Goal: Transaction & Acquisition: Purchase product/service

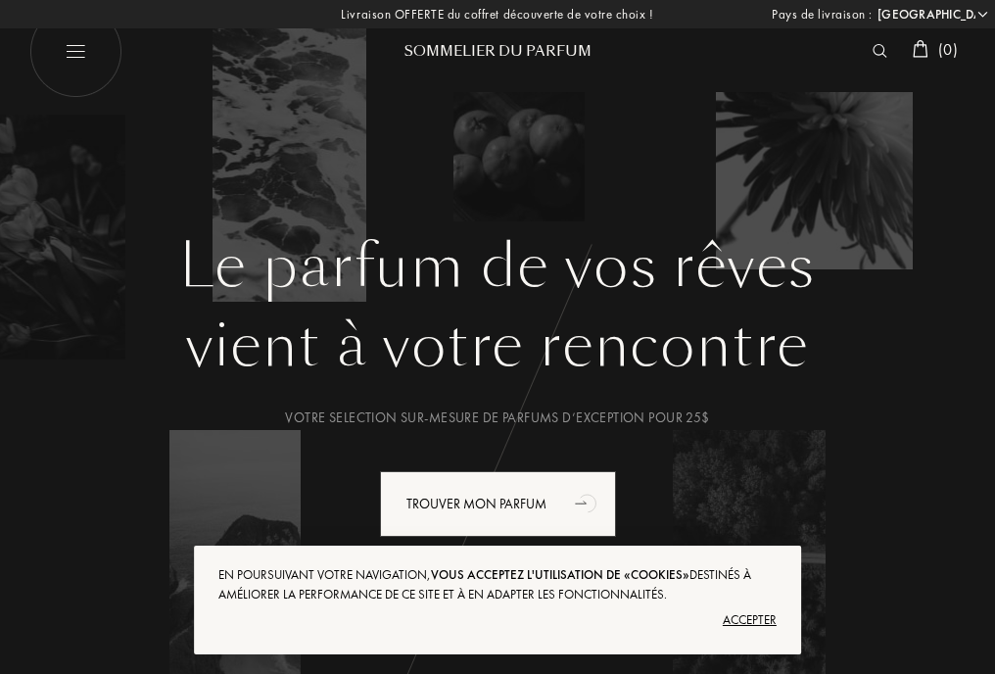
select select "US"
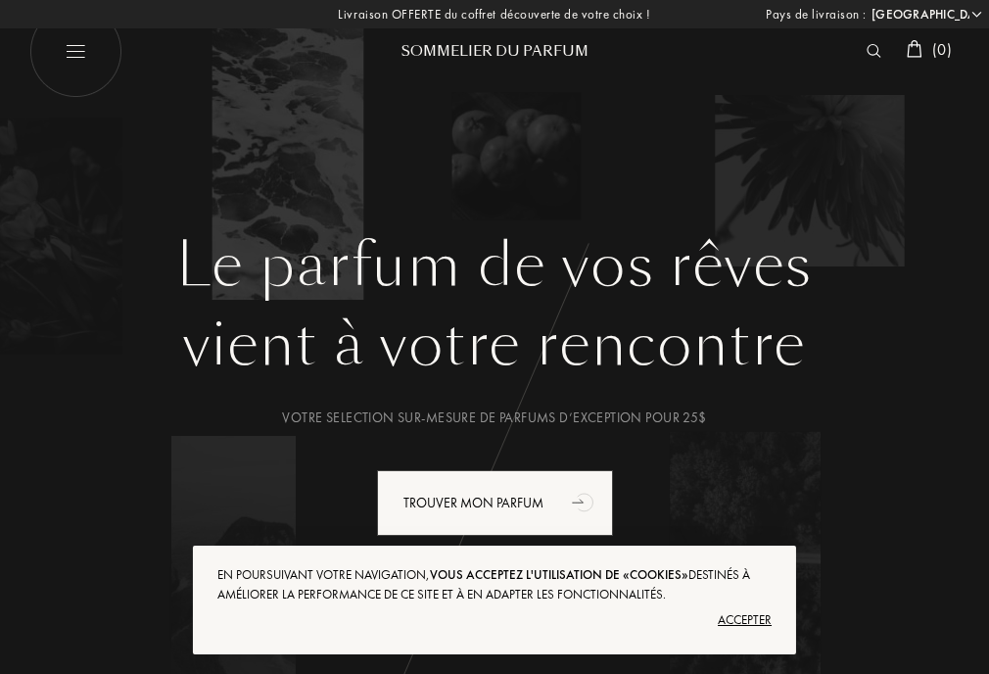
click at [737, 620] on div "Accepter" at bounding box center [494, 619] width 554 height 31
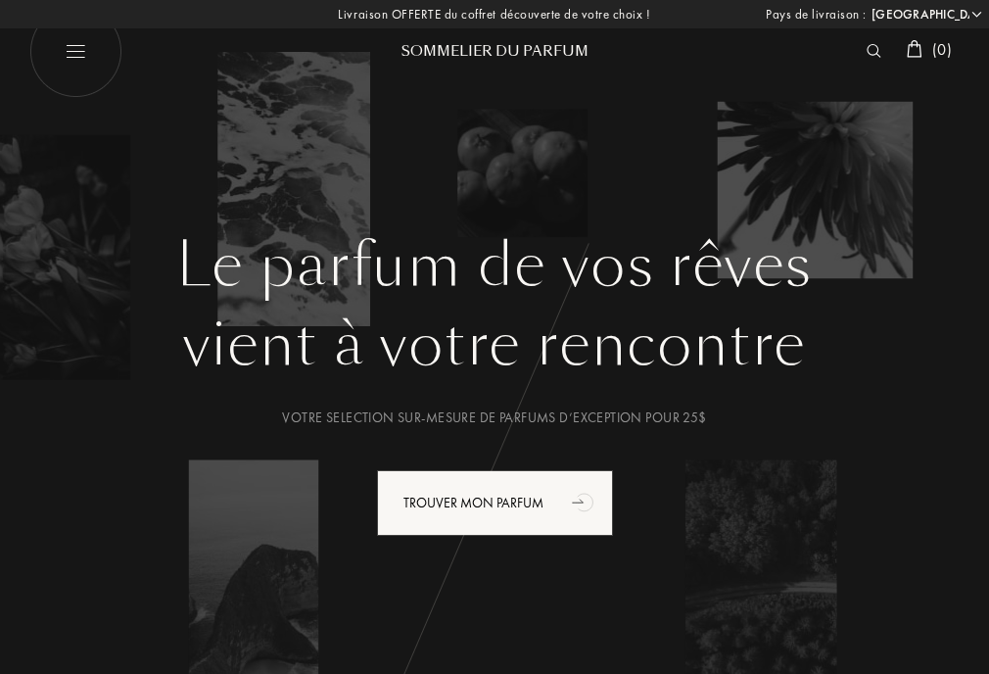
click at [870, 56] on img at bounding box center [874, 51] width 15 height 14
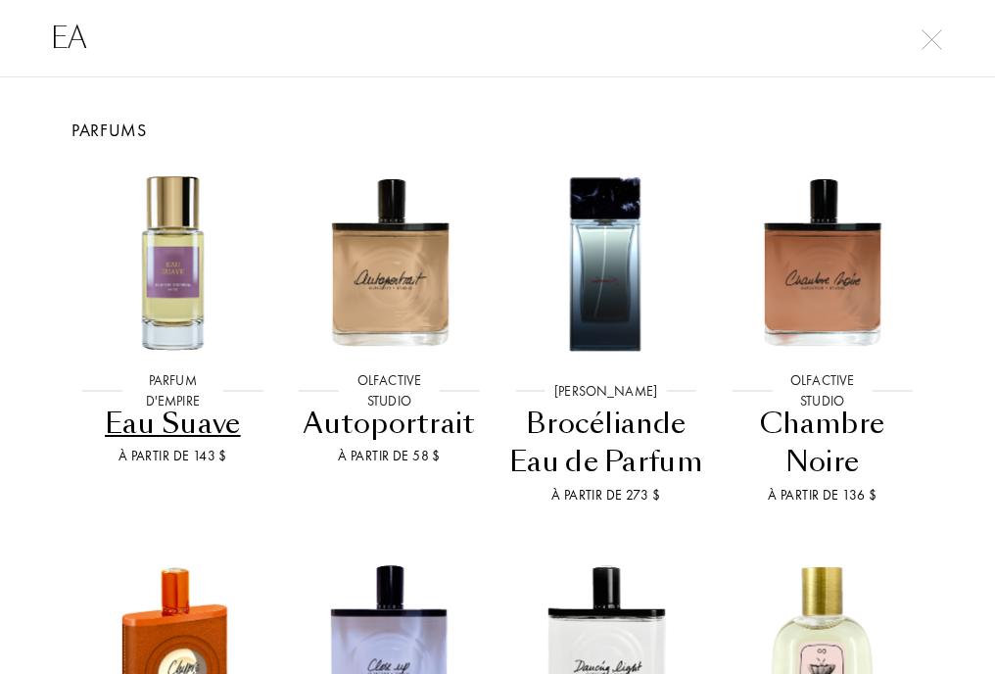
type input "E"
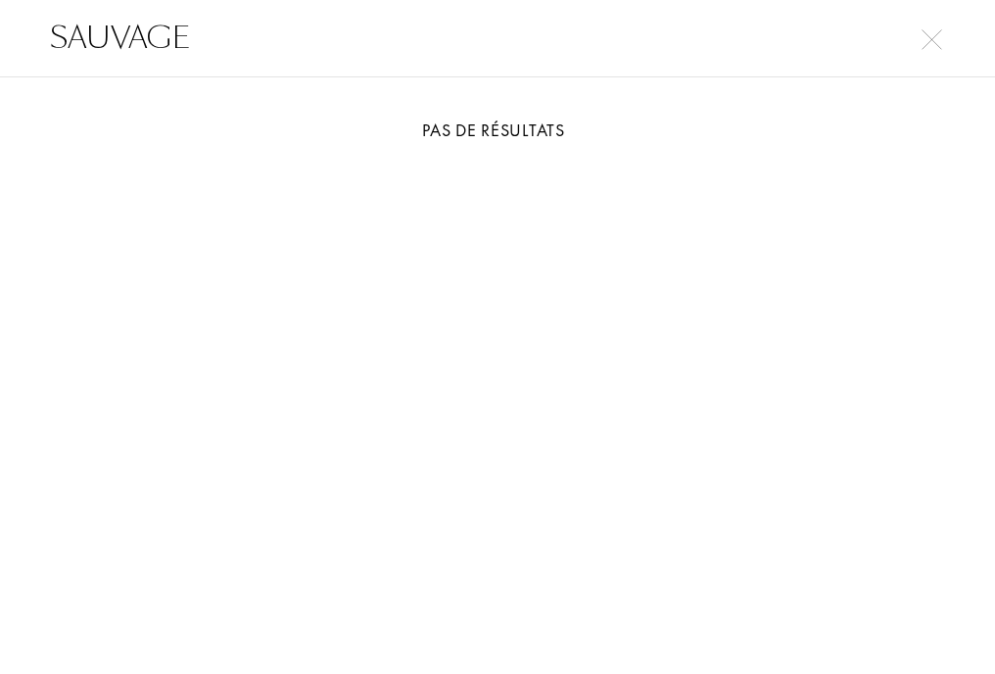
type input "SAUVAGE"
click at [923, 29] on img at bounding box center [931, 39] width 21 height 21
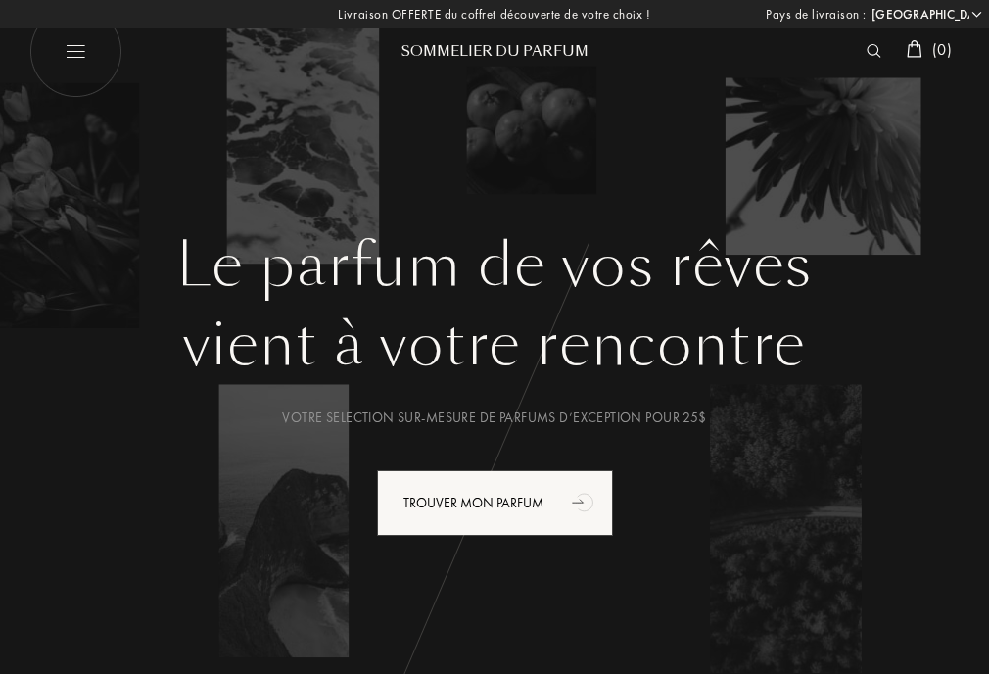
click at [78, 51] on img at bounding box center [75, 51] width 93 height 93
select select "US"
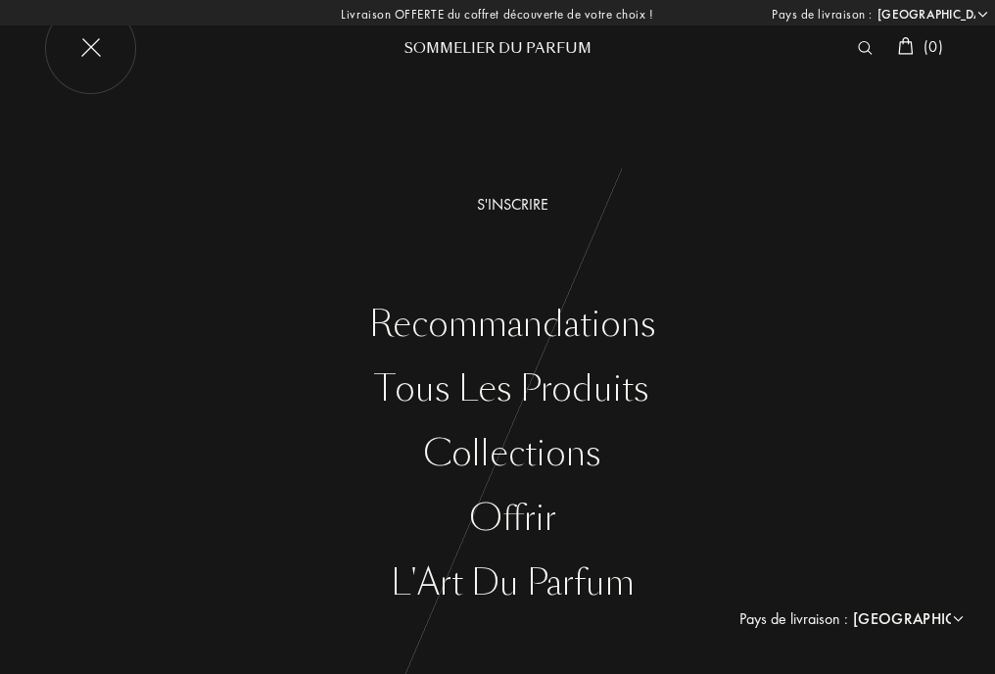
click at [433, 398] on div "Tous les produits" at bounding box center [511, 389] width 965 height 40
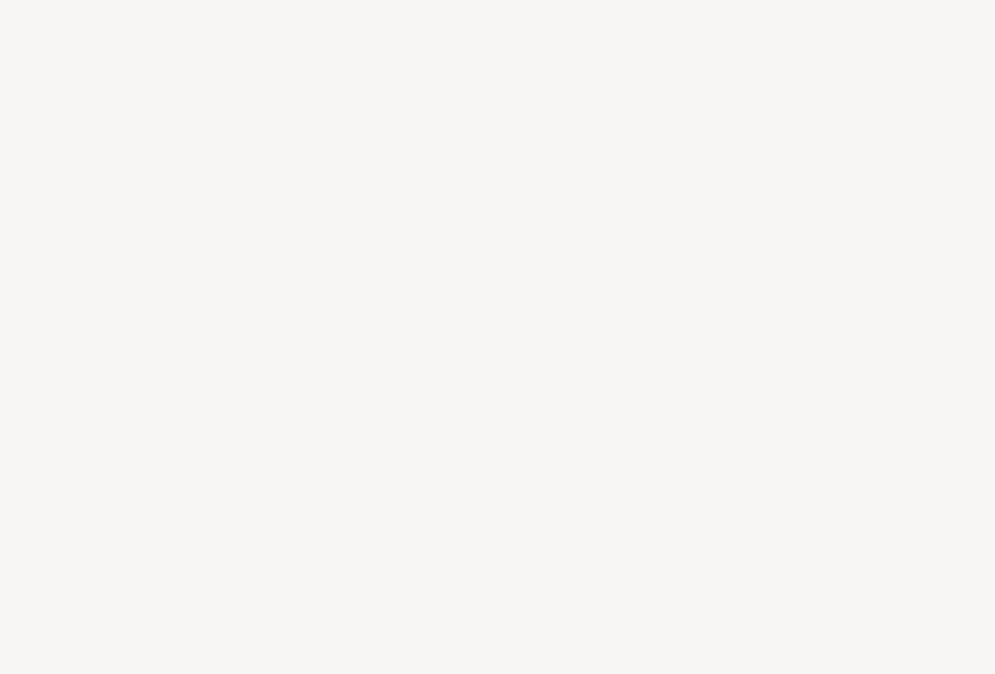
select select "US"
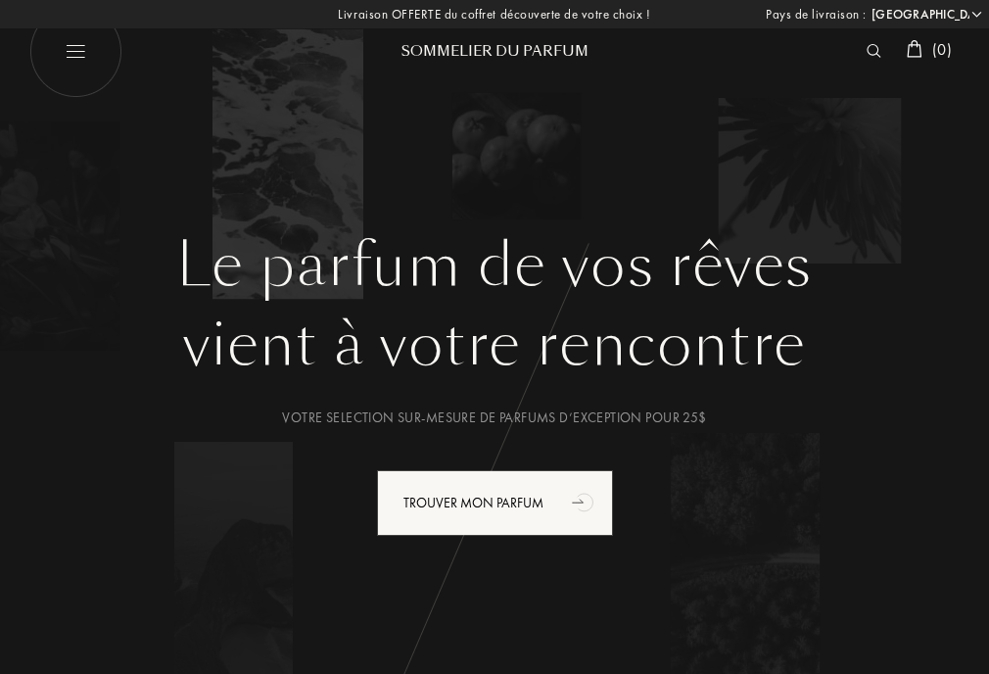
click at [867, 55] on img at bounding box center [874, 51] width 15 height 14
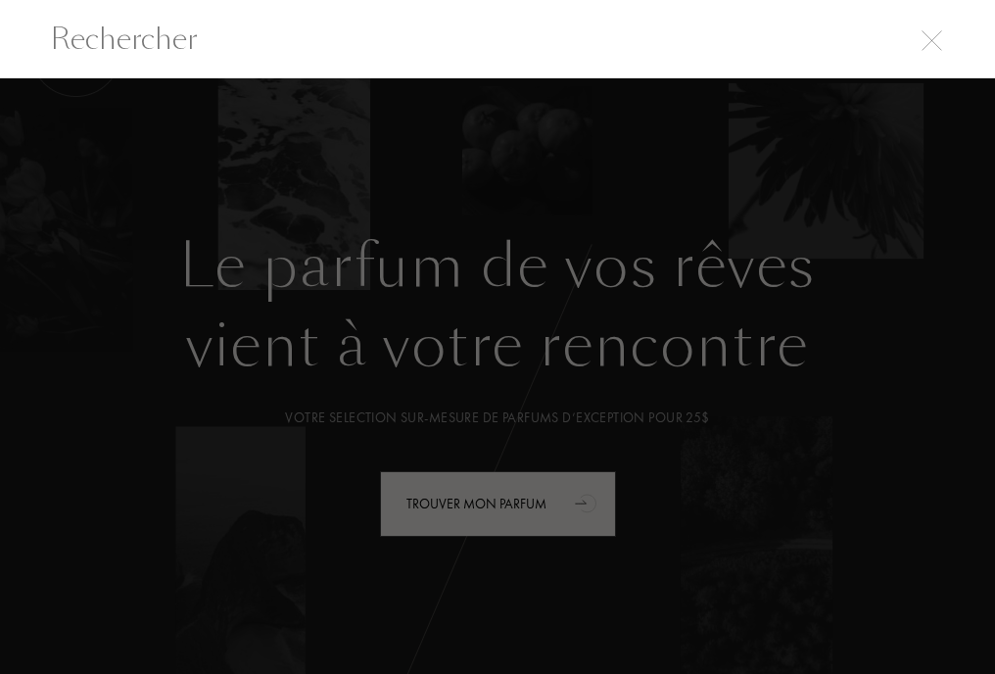
scroll to position [1, 0]
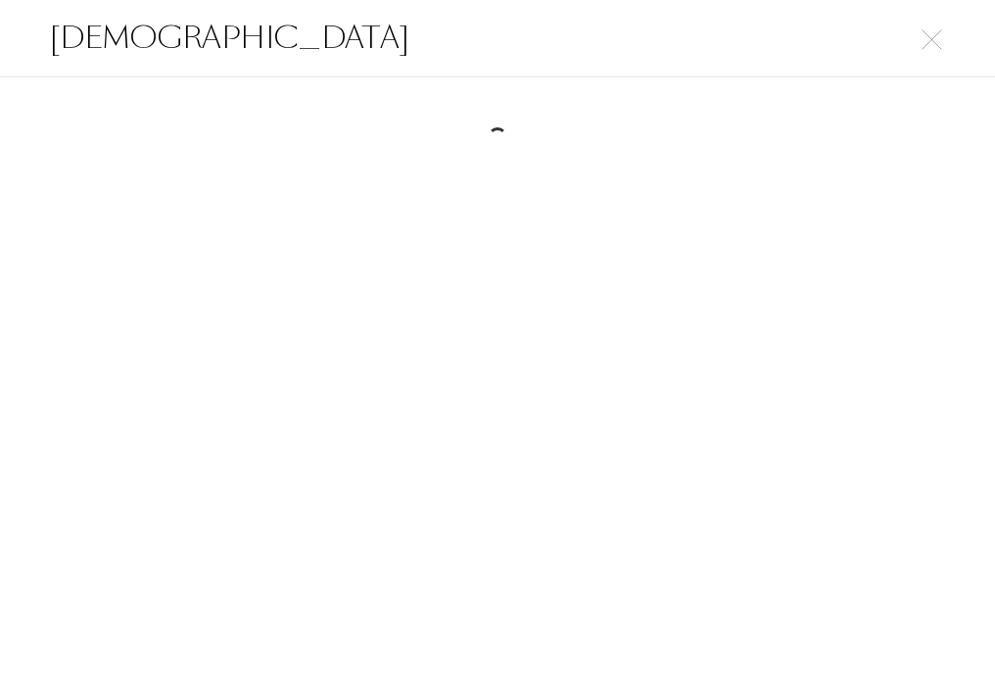
type input "DIOR"
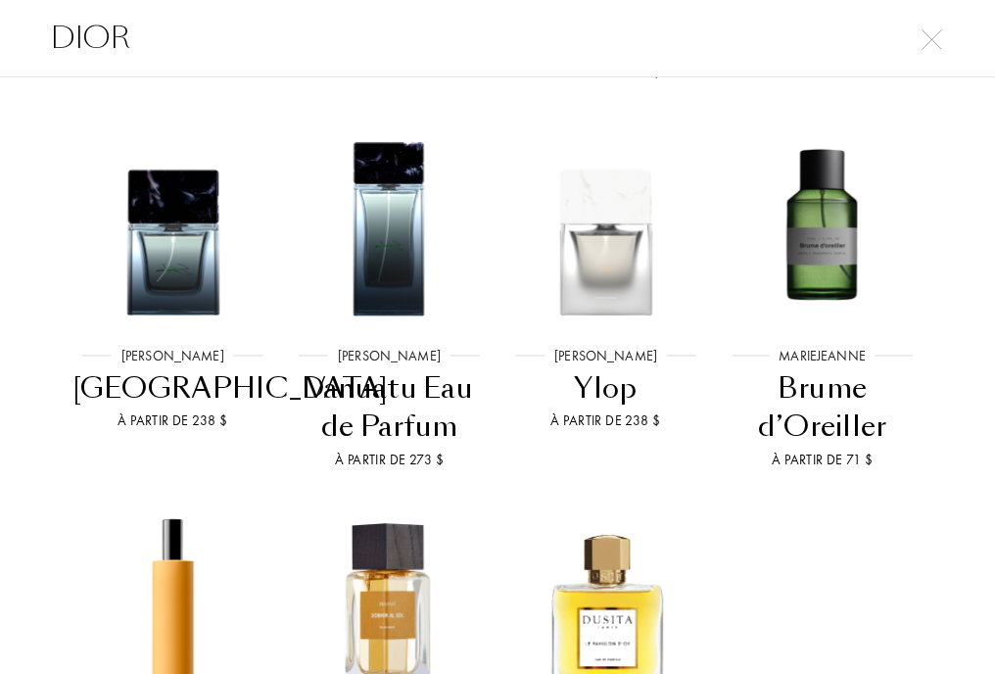
scroll to position [2216, 0]
